Goal: Information Seeking & Learning: Learn about a topic

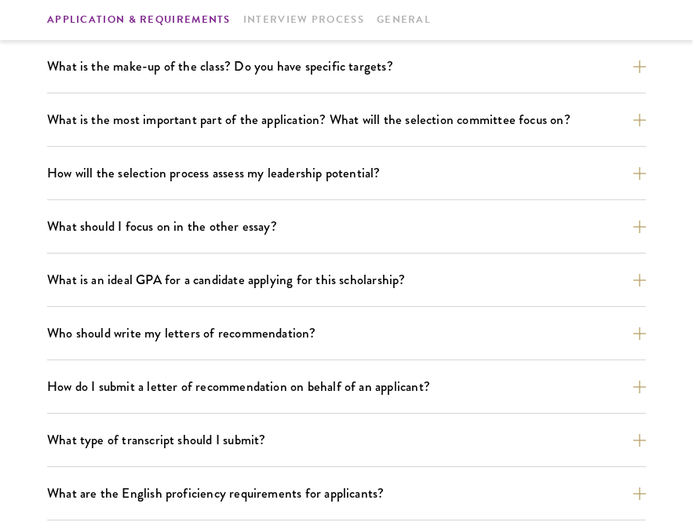
scroll to position [824, 0]
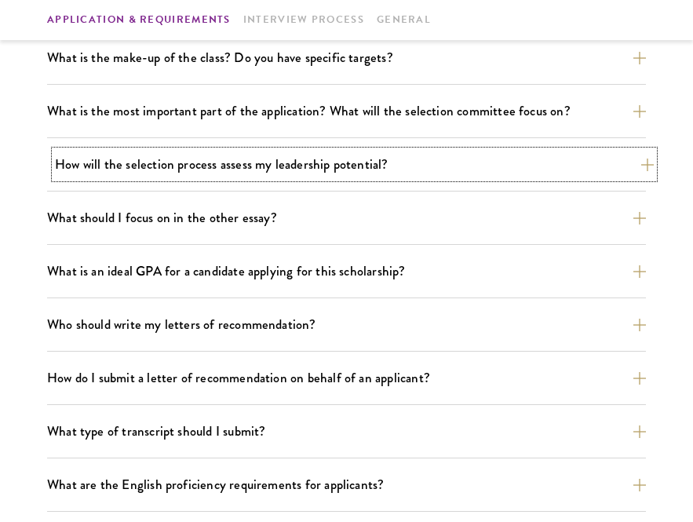
click at [536, 165] on button "How will the selection process assess my leadership potential?" at bounding box center [354, 164] width 599 height 27
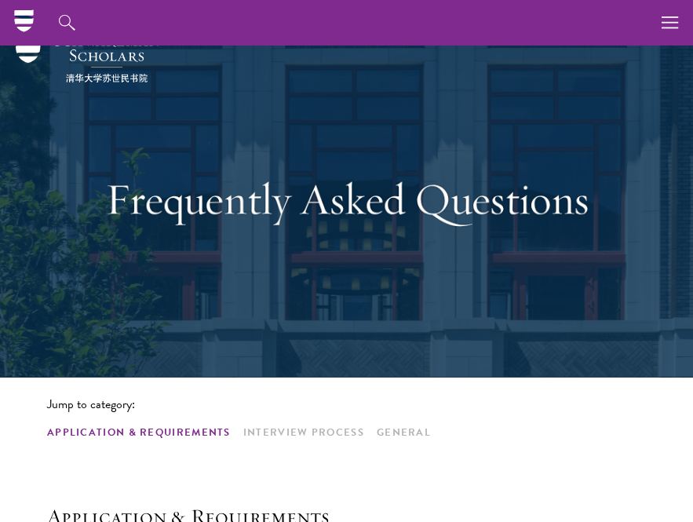
scroll to position [0, 0]
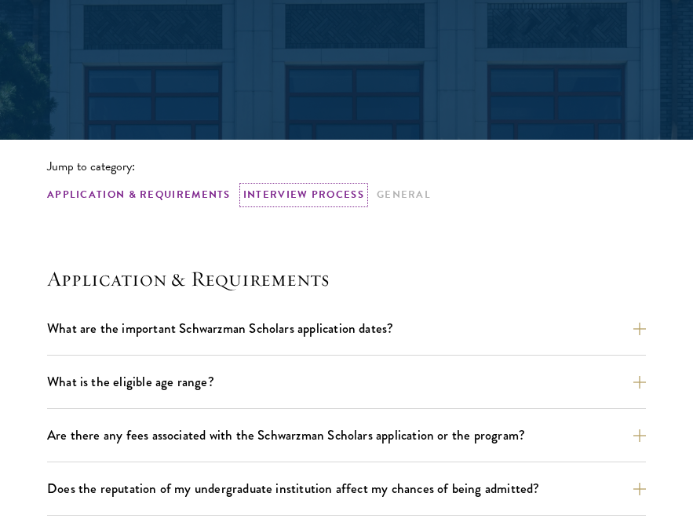
click at [283, 190] on link "Interview Process" at bounding box center [303, 195] width 121 height 16
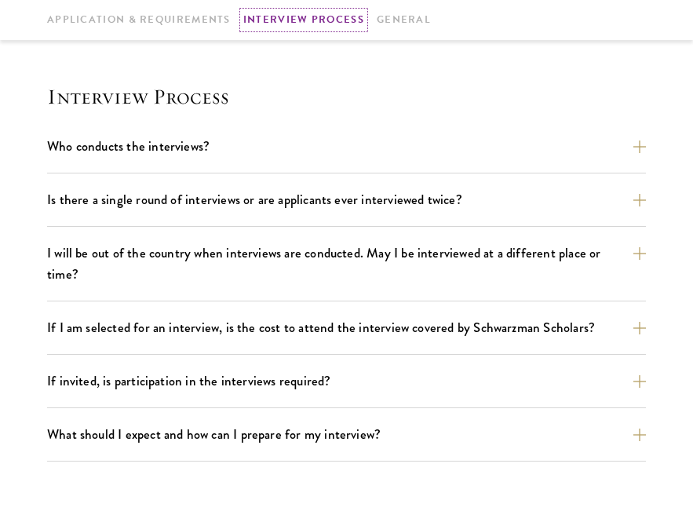
scroll to position [2399, 0]
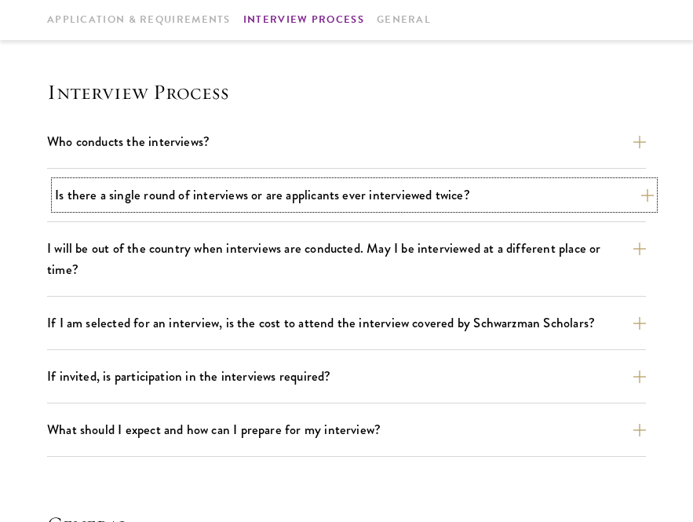
click at [309, 196] on button "Is there a single round of interviews or are applicants ever interviewed twice?" at bounding box center [354, 194] width 599 height 27
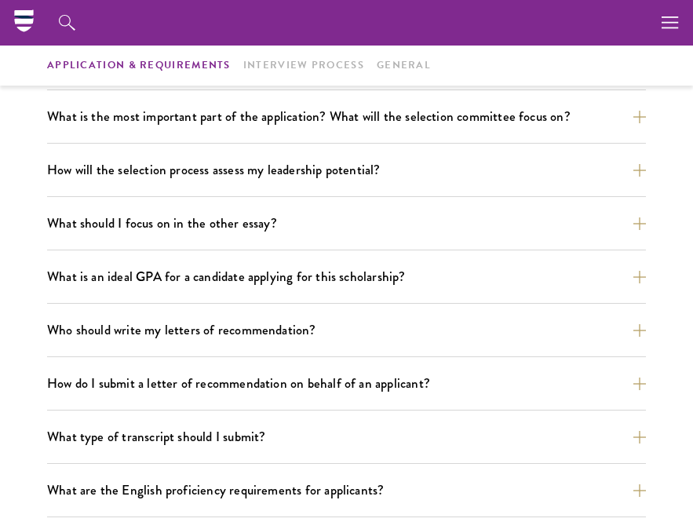
scroll to position [777, 0]
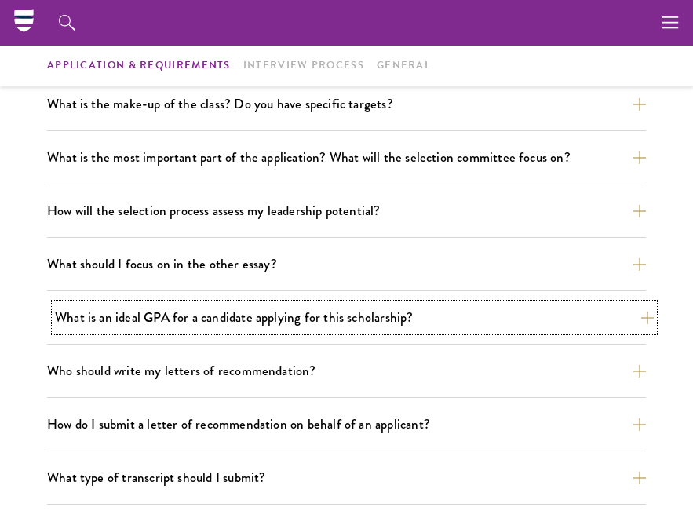
click at [357, 313] on button "What is an ideal GPA for a candidate applying for this scholarship?" at bounding box center [354, 317] width 599 height 27
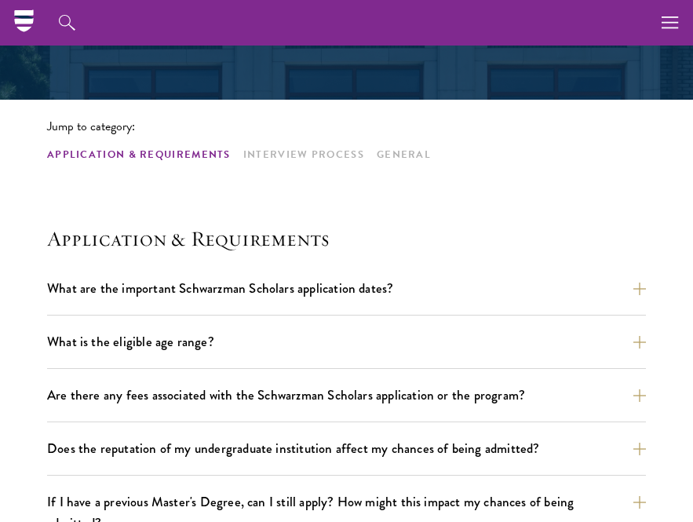
scroll to position [300, 0]
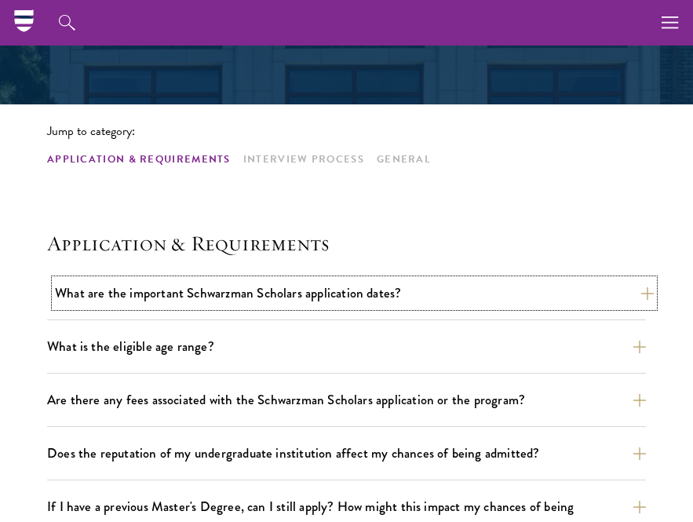
click at [358, 303] on button "What are the important Schwarzman Scholars application dates?" at bounding box center [354, 293] width 599 height 27
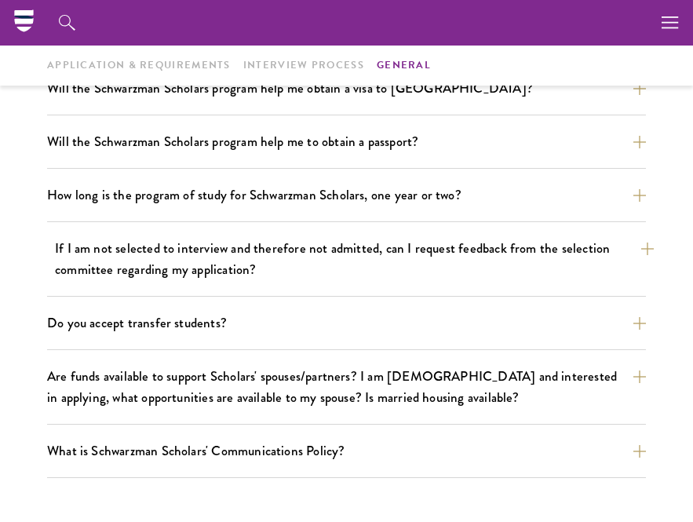
scroll to position [2609, 0]
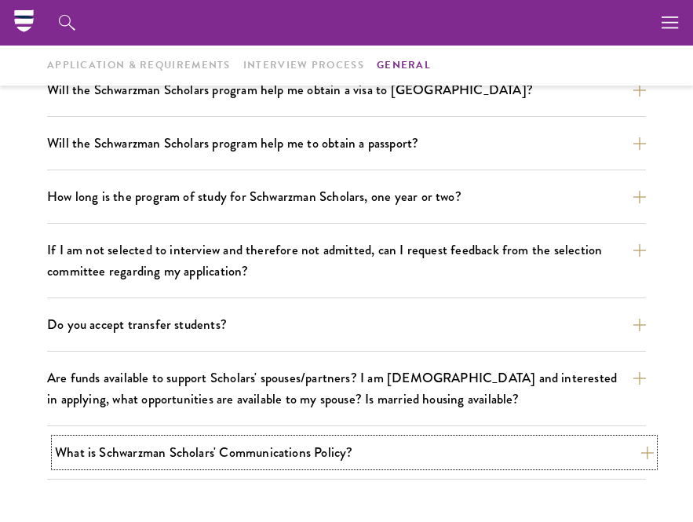
click at [332, 439] on button "What is Schwarzman Scholars' Communications Policy?" at bounding box center [354, 452] width 599 height 27
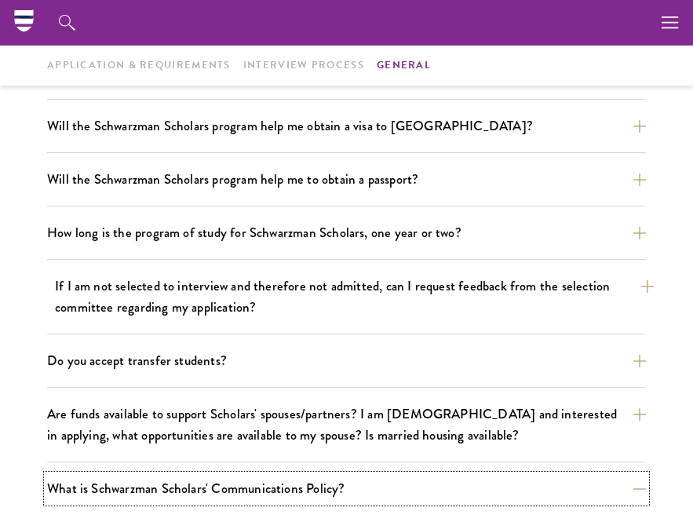
scroll to position [2141, 0]
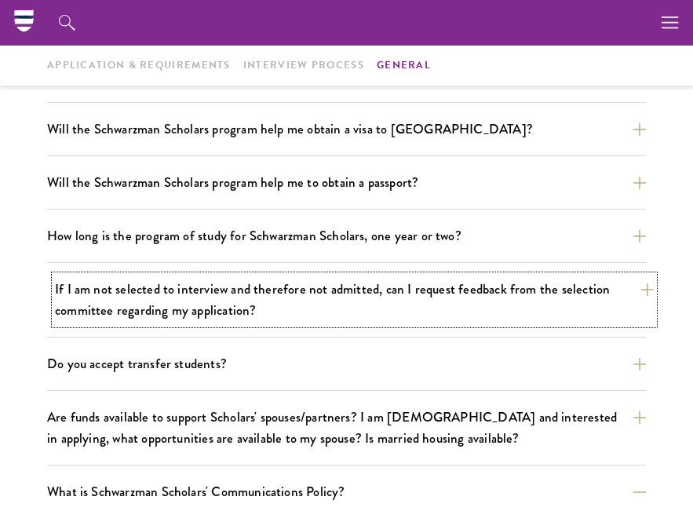
click at [318, 300] on button "If I am not selected to interview and therefore not admitted, can I request fee…" at bounding box center [354, 300] width 599 height 49
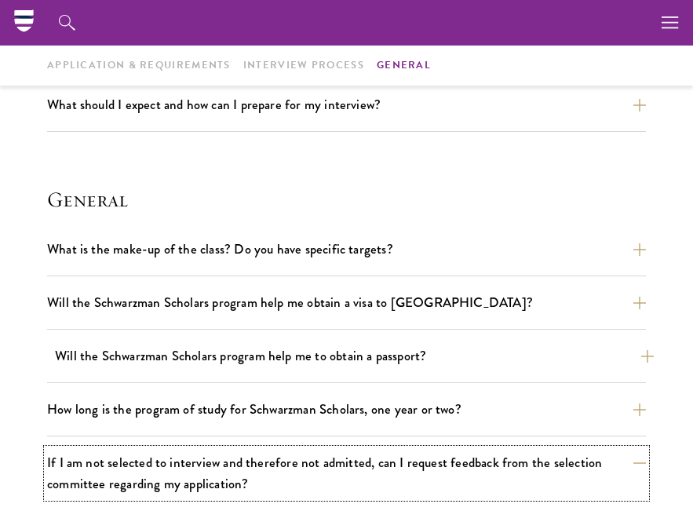
scroll to position [1962, 0]
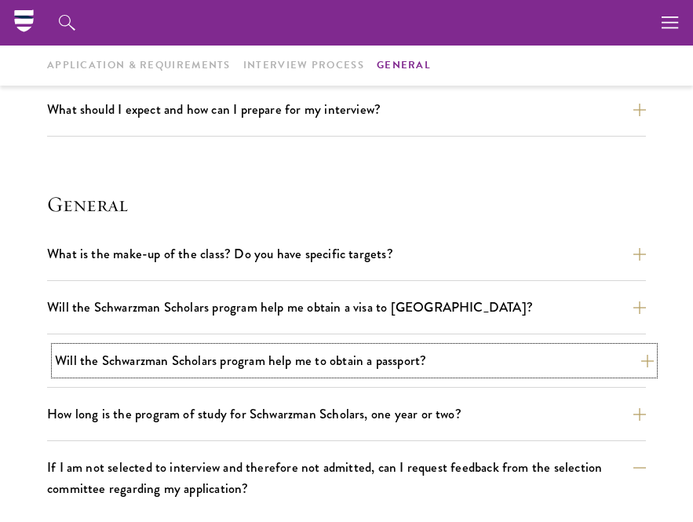
click at [343, 352] on button "Will the Schwarzman Scholars program help me to obtain a passport?" at bounding box center [354, 360] width 599 height 27
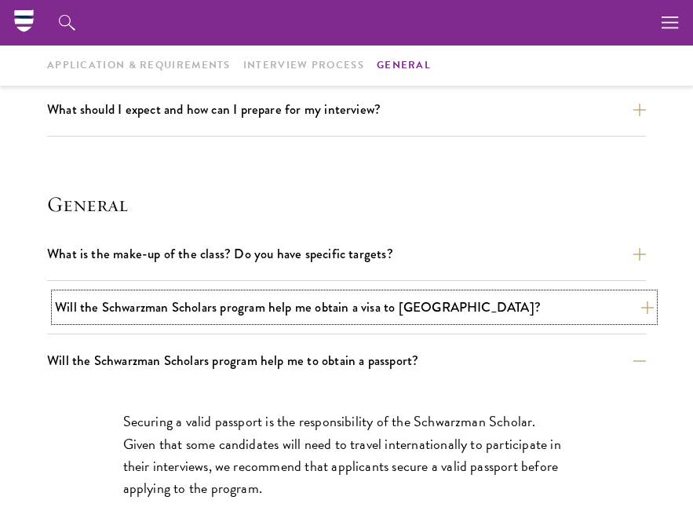
click at [333, 302] on button "Will the Schwarzman Scholars program help me obtain a visa to [GEOGRAPHIC_DATA]?" at bounding box center [354, 307] width 599 height 27
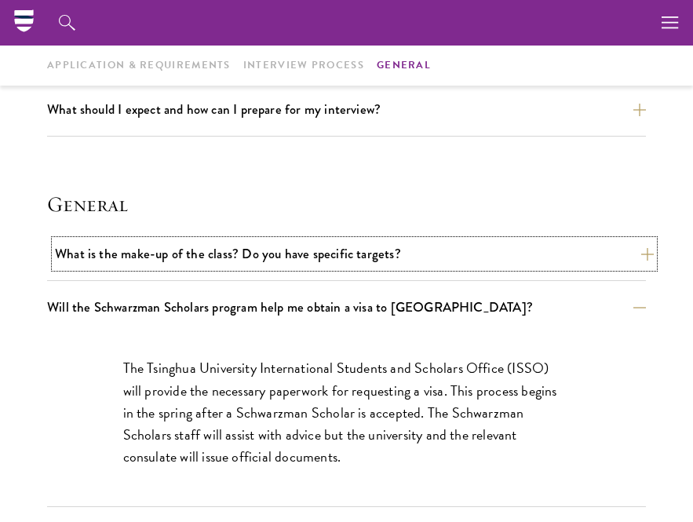
click at [324, 245] on button "What is the make-up of the class? Do you have specific targets?" at bounding box center [354, 253] width 599 height 27
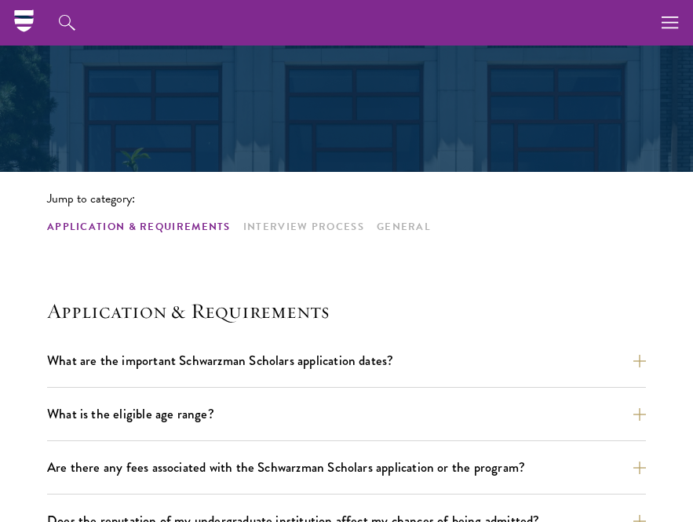
scroll to position [0, 0]
